Goal: Task Accomplishment & Management: Complete application form

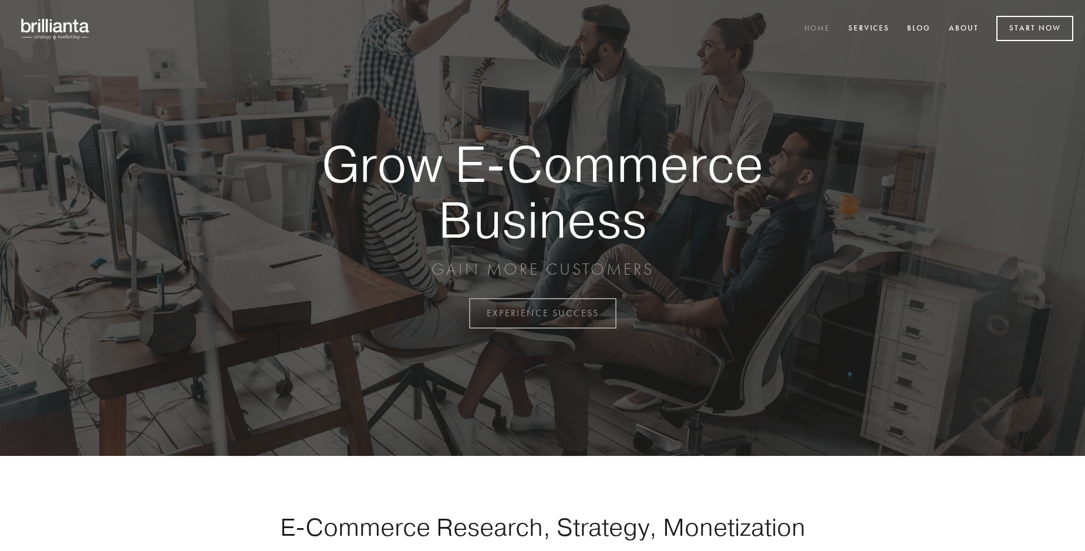
scroll to position [3077, 0]
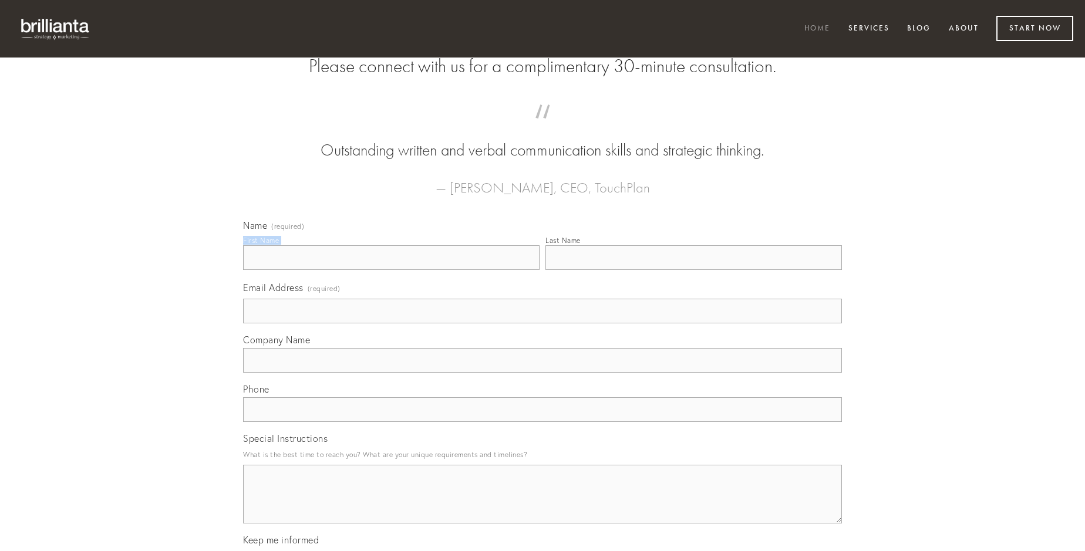
type input "[PERSON_NAME]"
click at [693, 270] on input "Last Name" at bounding box center [693, 257] width 296 height 25
type input "[PERSON_NAME]"
click at [542, 323] on input "Email Address (required)" at bounding box center [542, 311] width 599 height 25
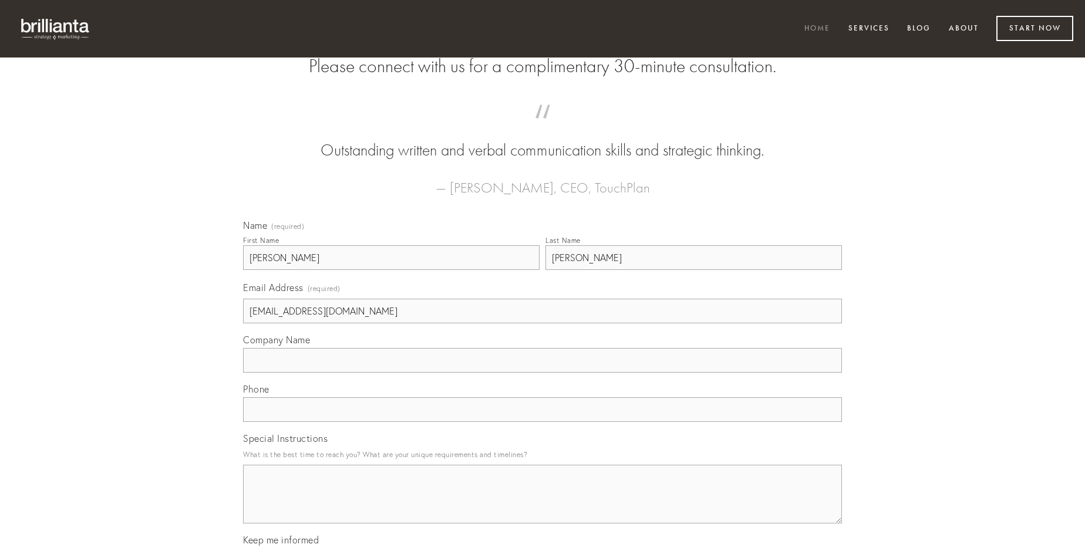
type input "[EMAIL_ADDRESS][DOMAIN_NAME]"
click at [542, 373] on input "Company Name" at bounding box center [542, 360] width 599 height 25
type input "autem"
click at [542, 422] on input "text" at bounding box center [542, 409] width 599 height 25
click at [542, 505] on textarea "Special Instructions" at bounding box center [542, 494] width 599 height 59
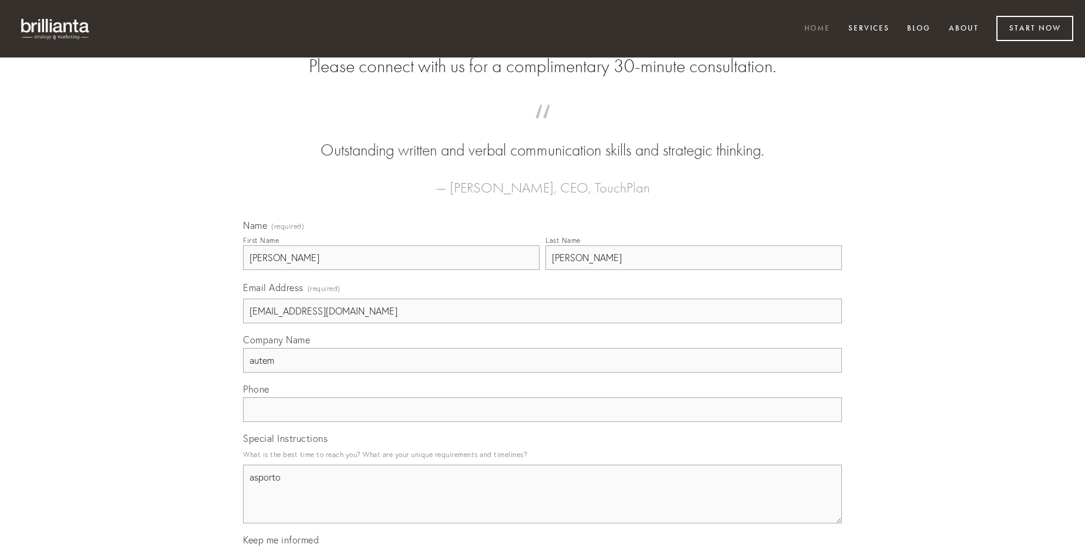
type textarea "asporto"
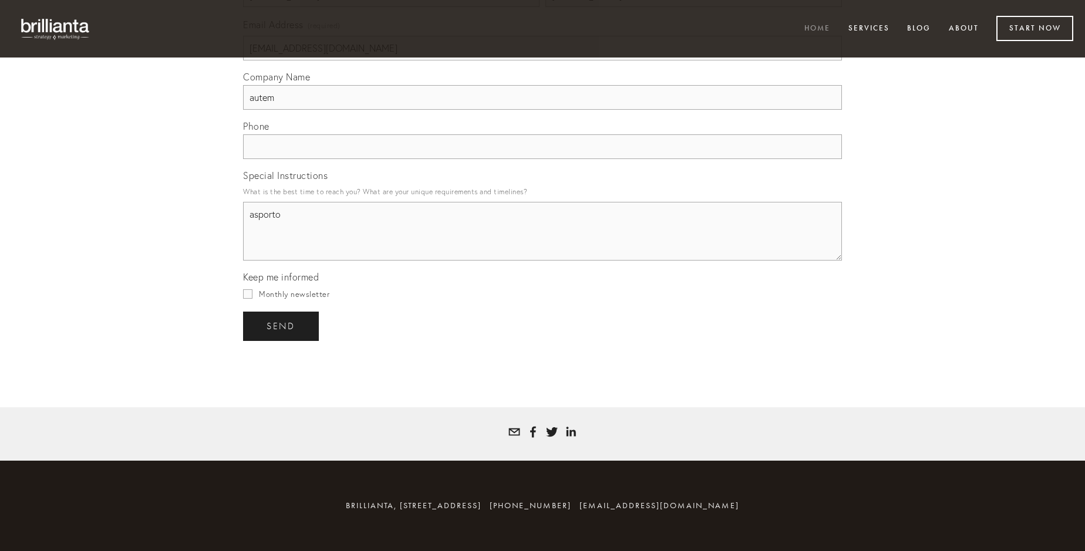
click at [282, 326] on span "send" at bounding box center [280, 326] width 29 height 11
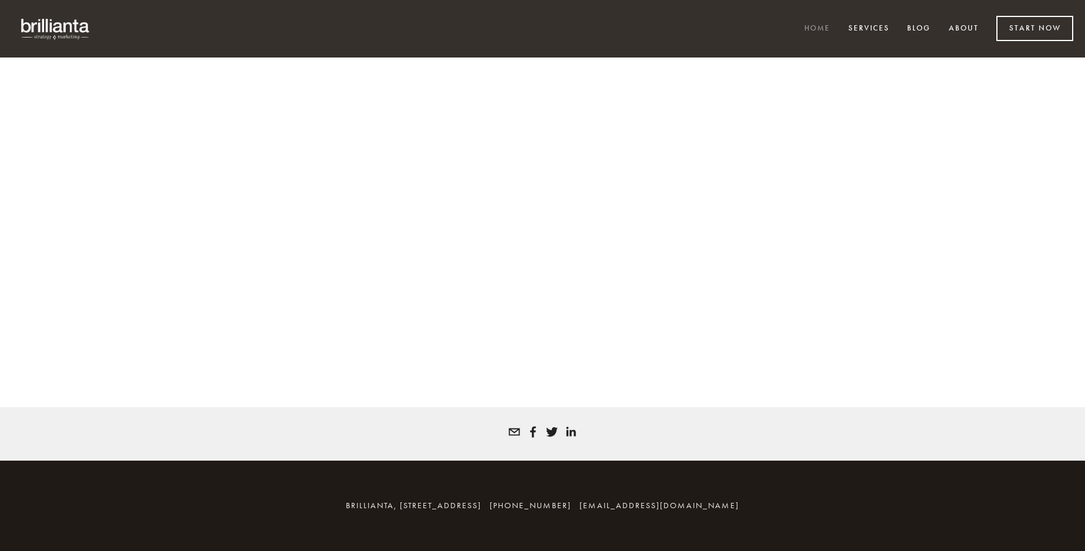
scroll to position [3061, 0]
